Goal: Task Accomplishment & Management: Complete application form

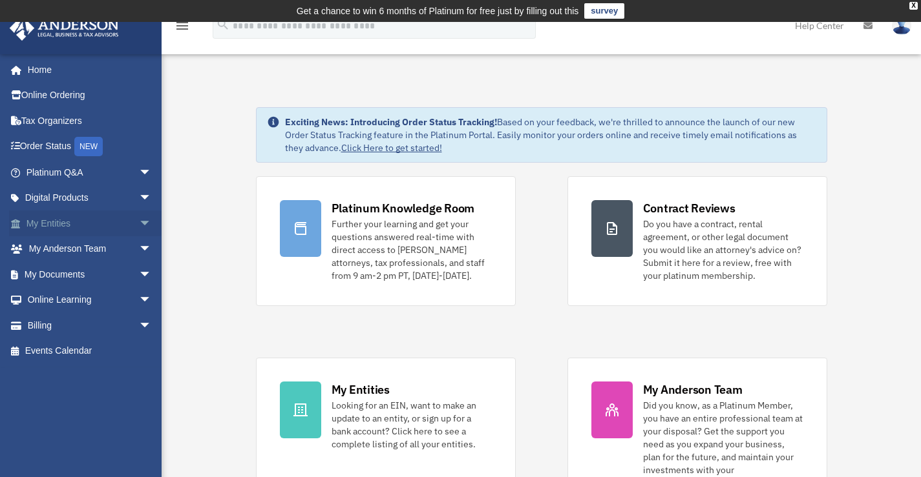
click at [139, 223] on span "arrow_drop_down" at bounding box center [152, 224] width 26 height 26
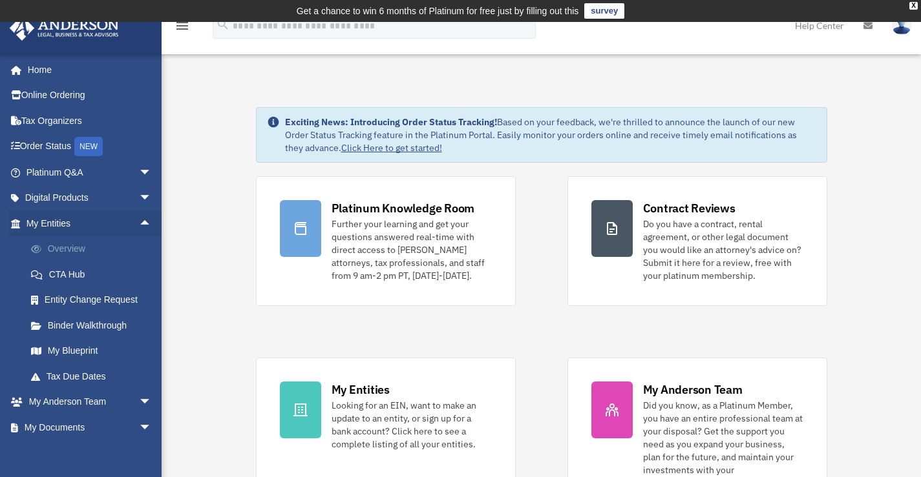
click at [75, 250] on link "Overview" at bounding box center [94, 249] width 153 height 26
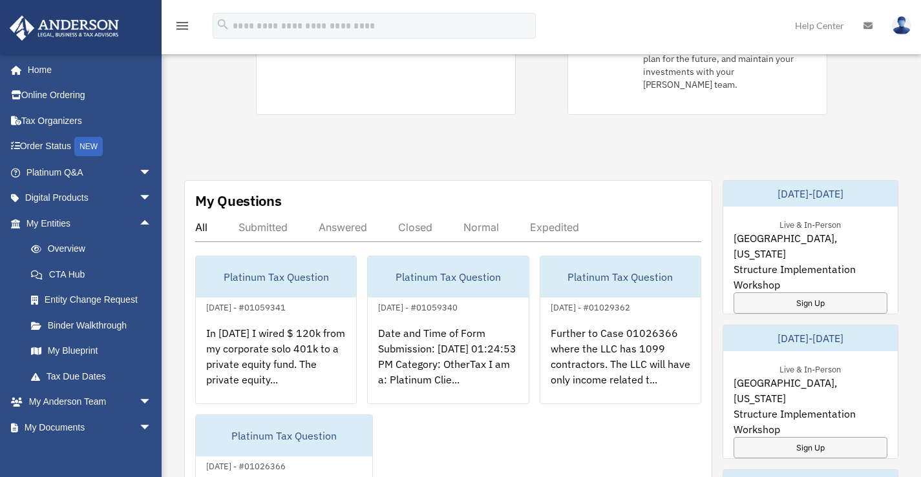
scroll to position [517, 0]
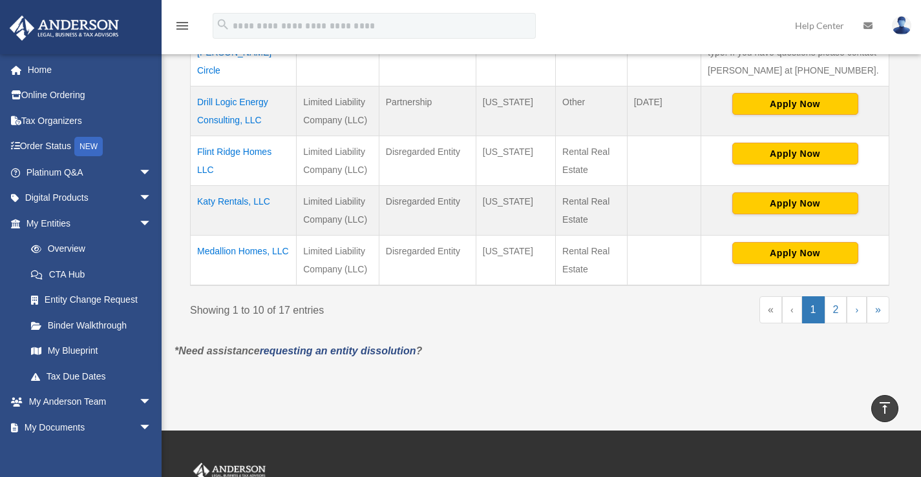
scroll to position [711, 0]
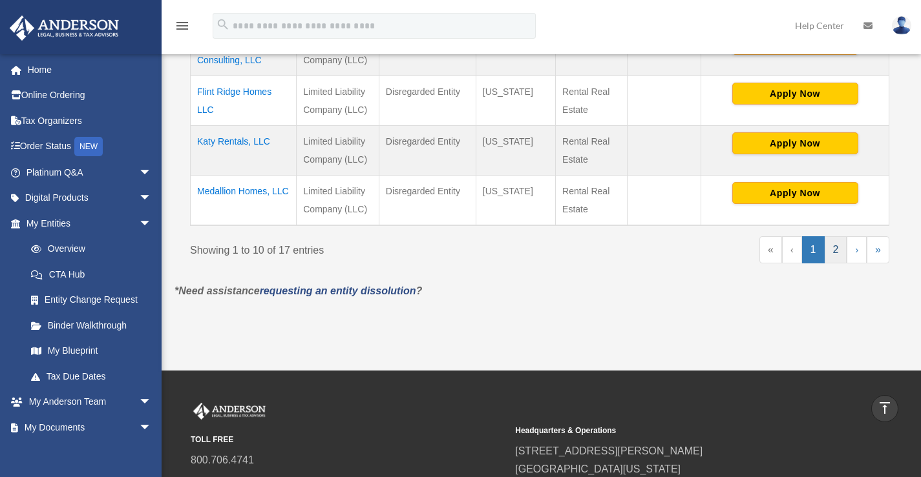
click at [837, 244] on link "2" at bounding box center [835, 249] width 23 height 27
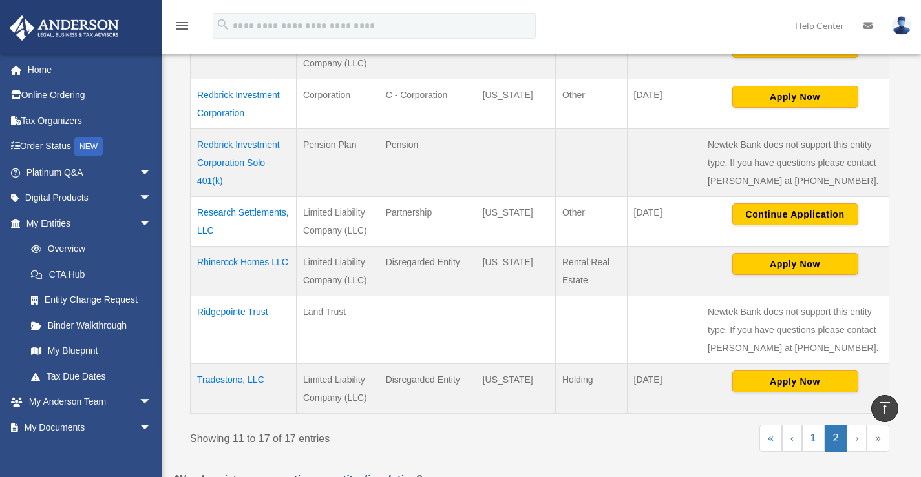
scroll to position [374, 0]
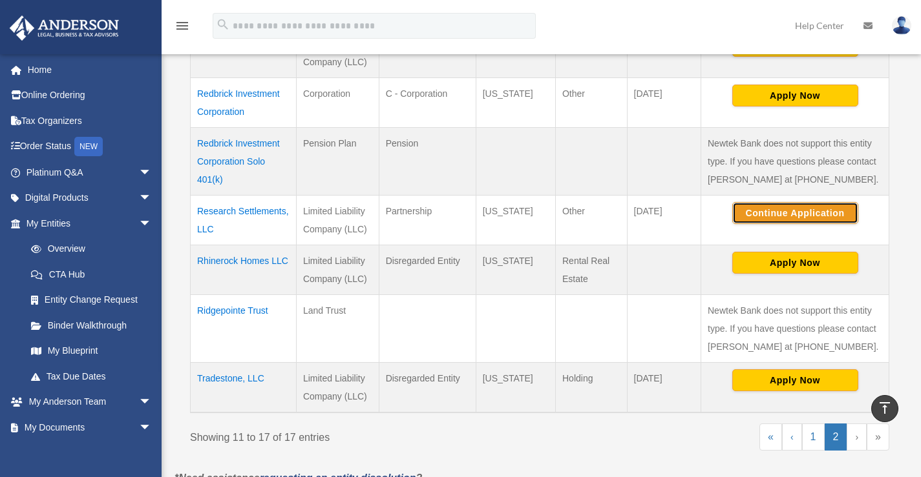
click at [792, 209] on button "Continue Application" at bounding box center [795, 213] width 126 height 22
